Goal: Information Seeking & Learning: Learn about a topic

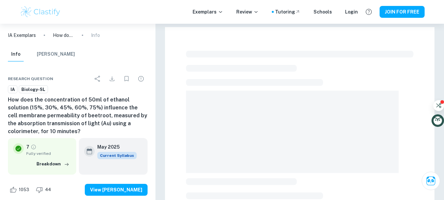
scroll to position [212, 0]
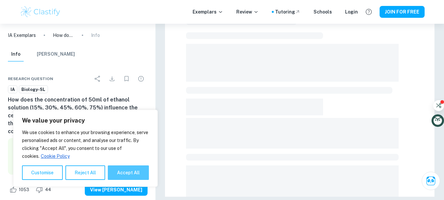
click at [138, 172] on div "We value your privacy We use cookies to enhance your browsing experience, serve…" at bounding box center [85, 148] width 145 height 77
click at [138, 172] on button "Accept All" at bounding box center [128, 172] width 41 height 14
checkbox input "true"
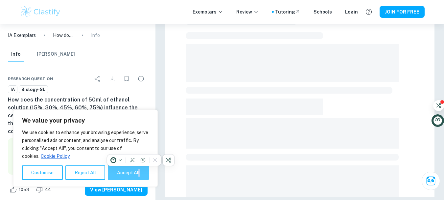
checkbox input "true"
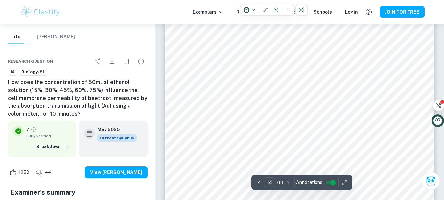
scroll to position [5200, 0]
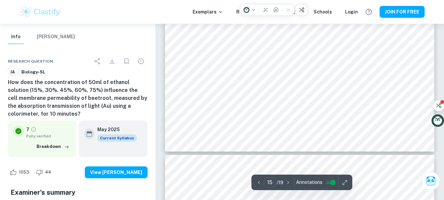
type input "16"
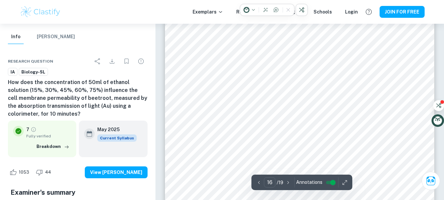
scroll to position [6109, 0]
